Goal: Task Accomplishment & Management: Use online tool/utility

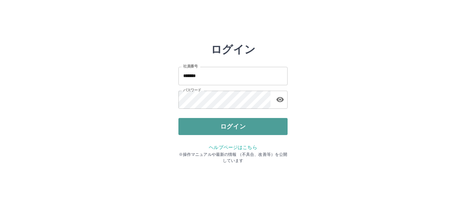
click at [220, 124] on button "ログイン" at bounding box center [232, 126] width 109 height 17
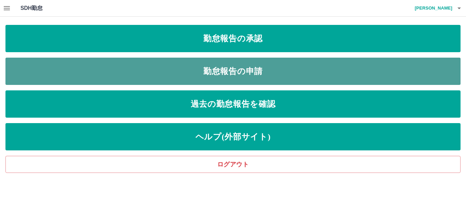
click at [252, 70] on link "勤怠報告の申請" at bounding box center [232, 71] width 455 height 27
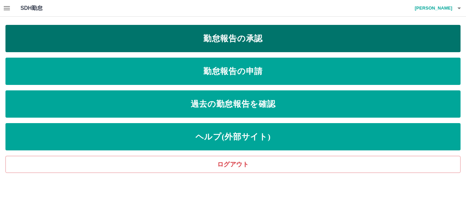
click at [232, 33] on link "勤怠報告の承認" at bounding box center [232, 38] width 455 height 27
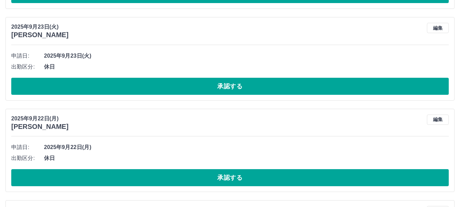
scroll to position [818, 0]
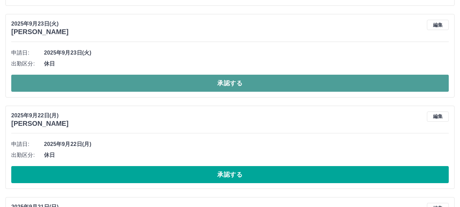
click at [240, 82] on button "承認する" at bounding box center [229, 83] width 437 height 17
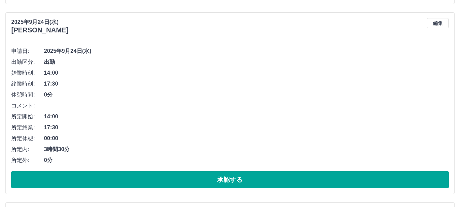
scroll to position [332, 0]
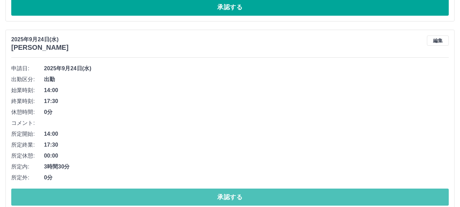
drag, startPoint x: 236, startPoint y: 194, endPoint x: 238, endPoint y: 158, distance: 36.2
click at [237, 194] on button "承認する" at bounding box center [229, 197] width 437 height 17
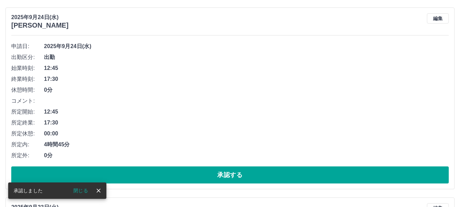
scroll to position [366, 0]
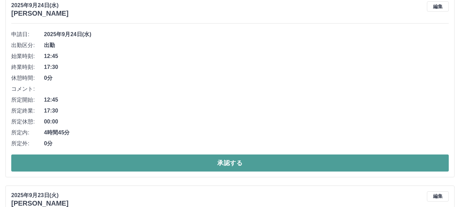
click at [236, 160] on button "承認する" at bounding box center [229, 162] width 437 height 17
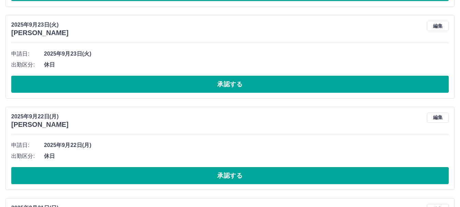
scroll to position [381, 0]
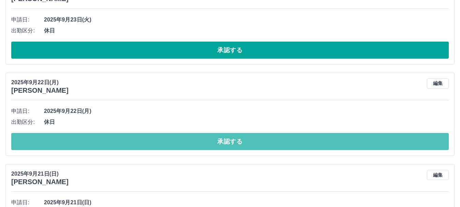
drag, startPoint x: 226, startPoint y: 139, endPoint x: 233, endPoint y: 112, distance: 28.0
click at [226, 138] on button "承認する" at bounding box center [229, 141] width 437 height 17
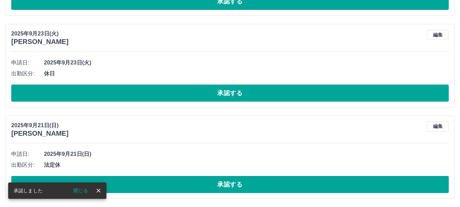
scroll to position [338, 0]
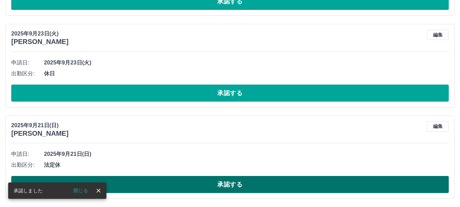
drag, startPoint x: 237, startPoint y: 184, endPoint x: 238, endPoint y: 180, distance: 3.7
click at [238, 181] on button "承認する" at bounding box center [229, 184] width 437 height 17
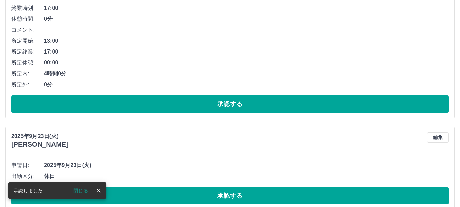
scroll to position [247, 0]
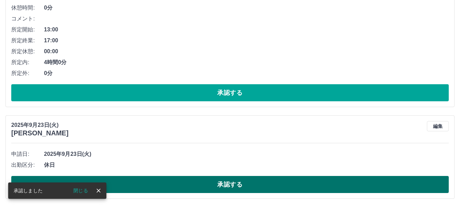
click at [234, 183] on button "承認する" at bounding box center [229, 184] width 437 height 17
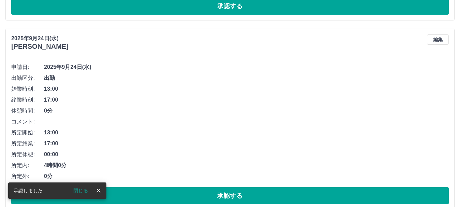
scroll to position [155, 0]
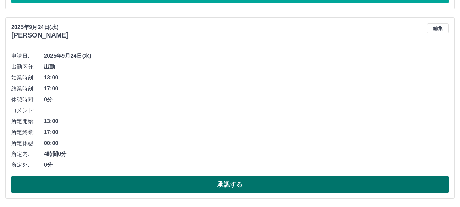
click at [231, 181] on button "承認する" at bounding box center [229, 184] width 437 height 17
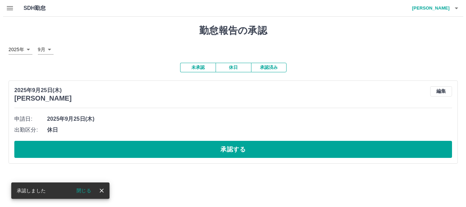
scroll to position [0, 0]
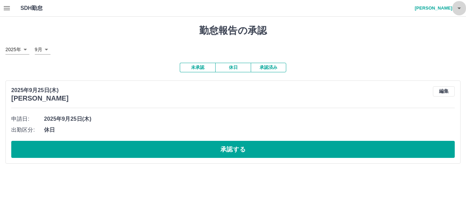
click at [459, 8] on icon "button" at bounding box center [458, 9] width 3 height 2
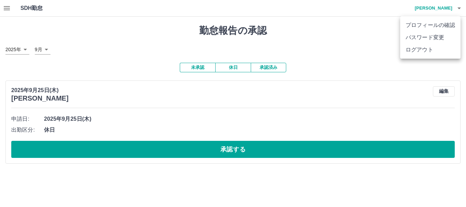
click at [424, 51] on li "ログアウト" at bounding box center [430, 50] width 60 height 12
